Goal: Obtain resource: Obtain resource

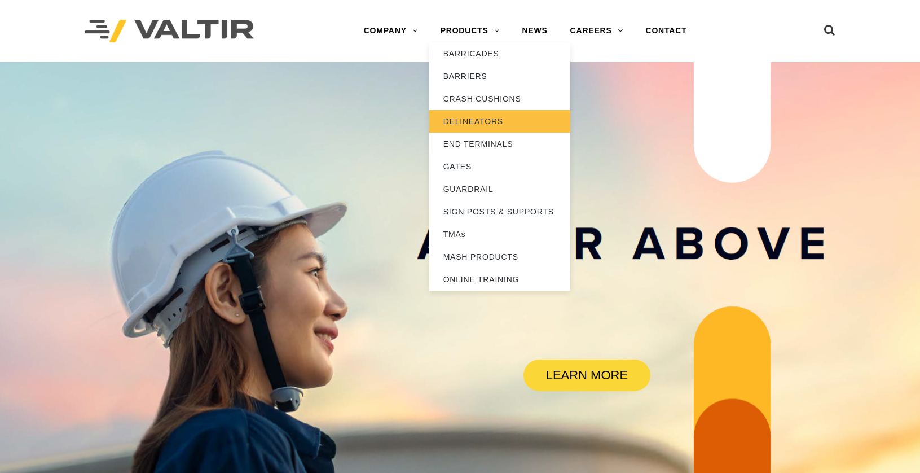
click at [466, 122] on link "DELINEATORS" at bounding box center [499, 121] width 141 height 23
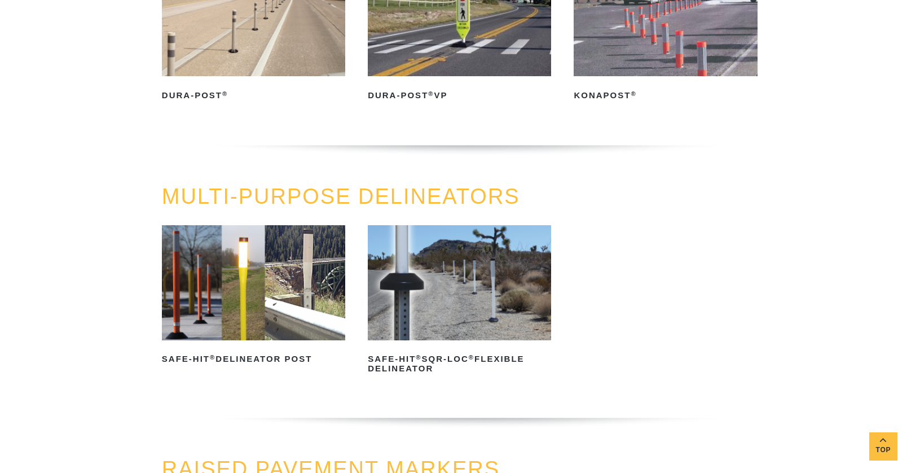
scroll to position [226, 0]
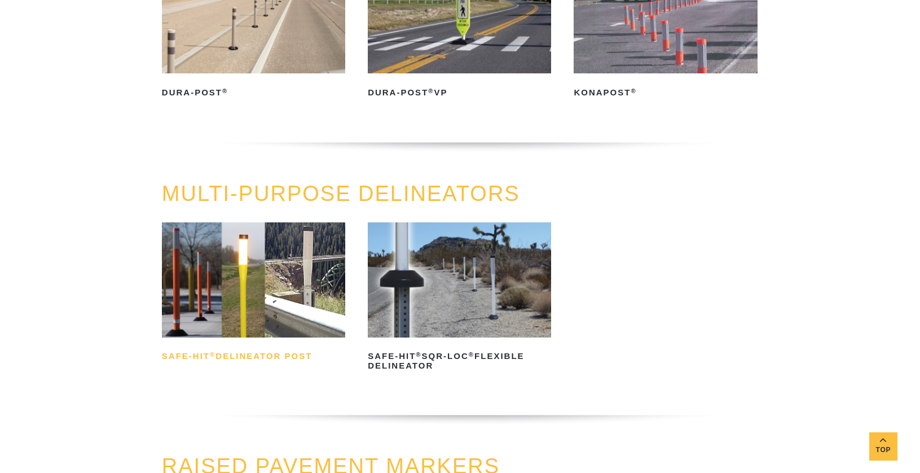
click at [275, 355] on h2 "Safe-Hit ® Delineator Post" at bounding box center [253, 356] width 183 height 18
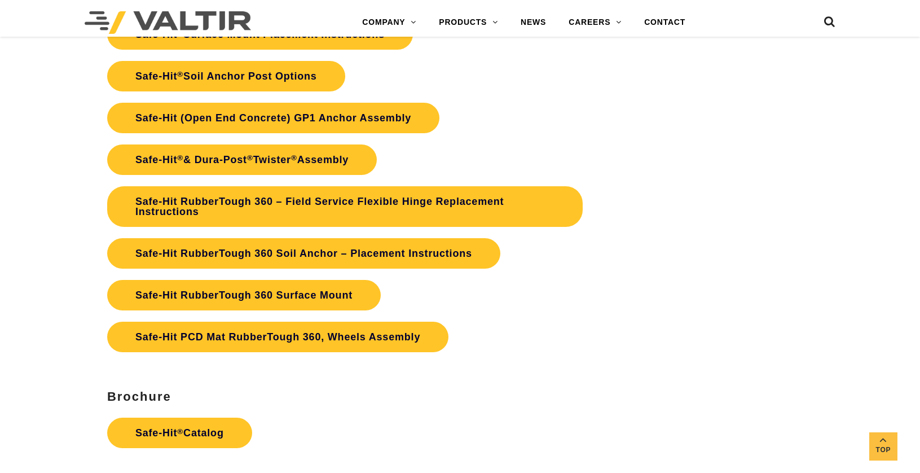
scroll to position [2707, 0]
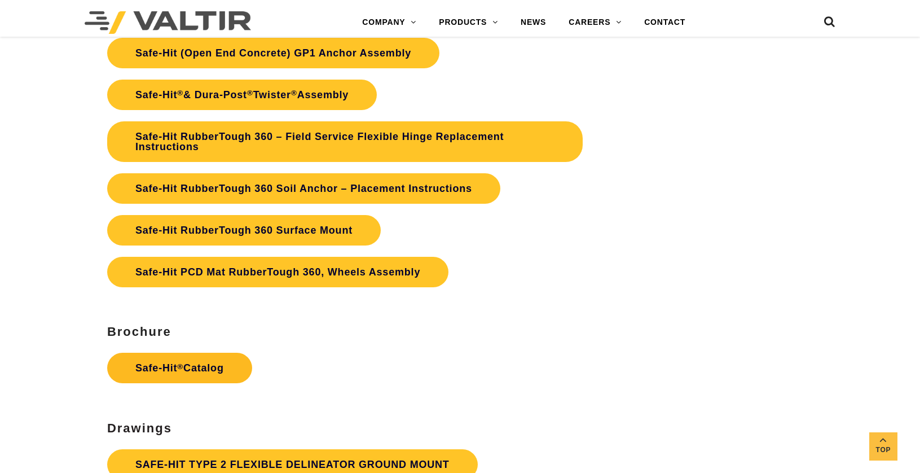
click at [202, 365] on link "Safe-Hit ® Catalog" at bounding box center [179, 368] width 145 height 30
